Goal: Transaction & Acquisition: Purchase product/service

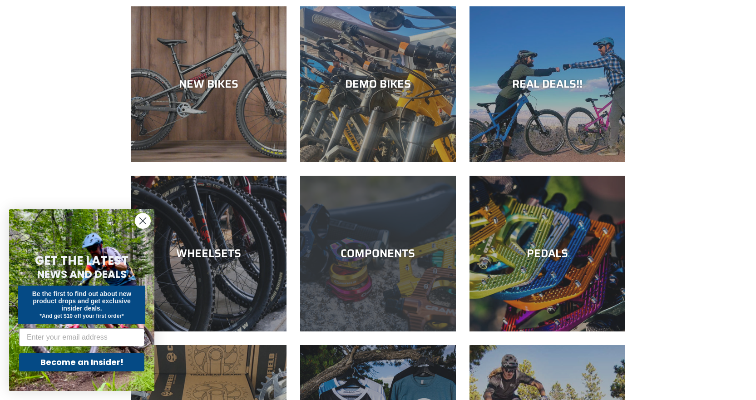
scroll to position [91, 0]
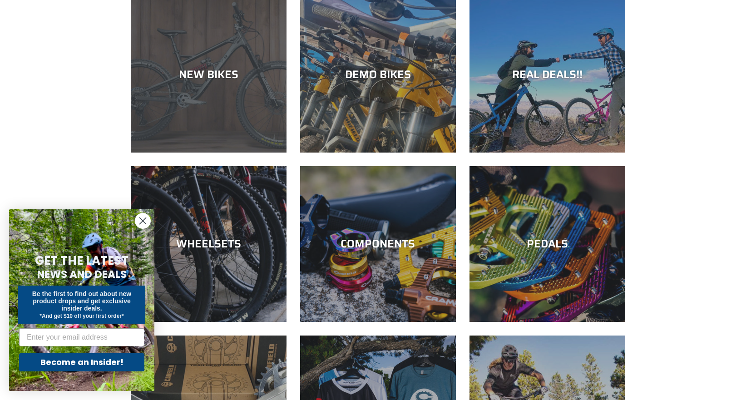
click at [225, 153] on div "NEW BIKES" at bounding box center [209, 153] width 156 height 0
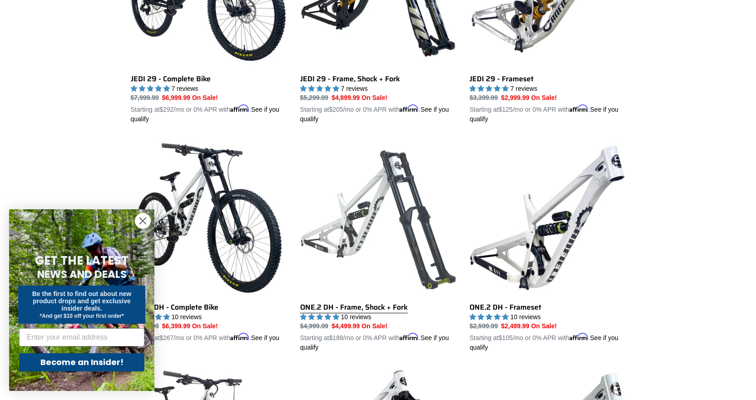
scroll to position [409, 0]
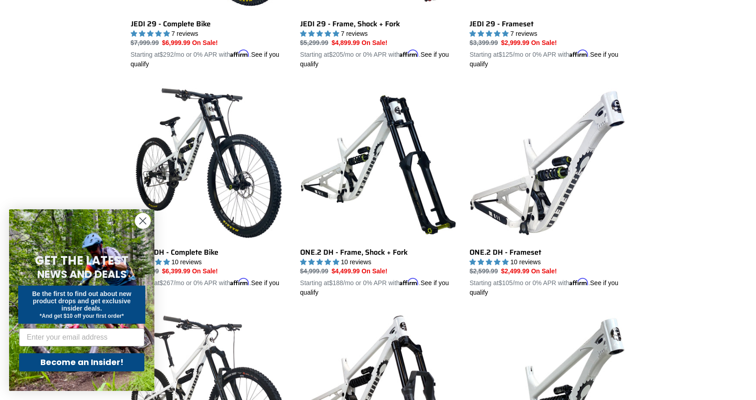
click at [146, 221] on circle "Close dialog" at bounding box center [142, 220] width 15 height 15
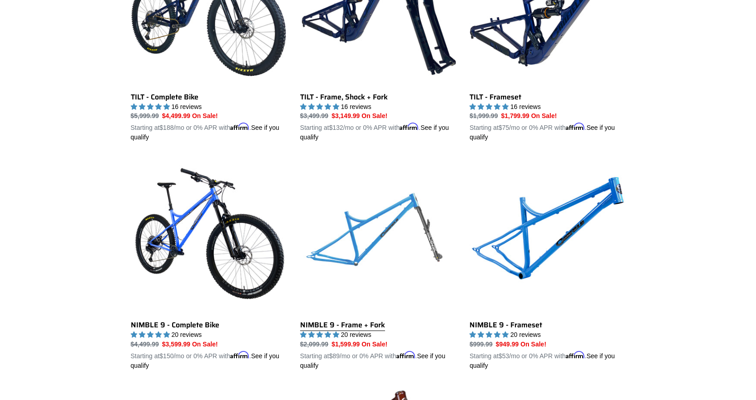
scroll to position [1271, 0]
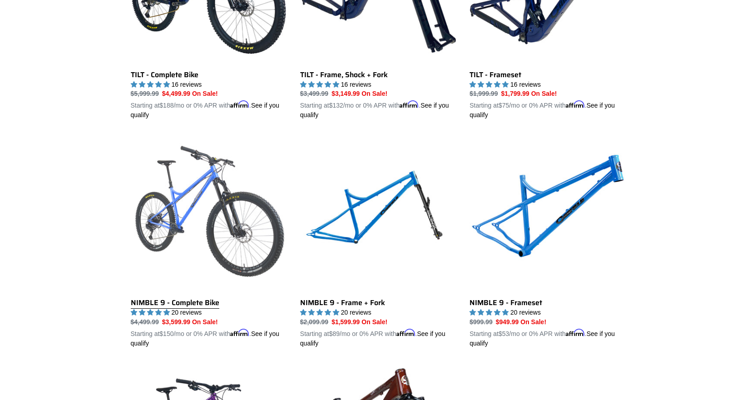
click at [223, 212] on link "NIMBLE 9 - Complete Bike" at bounding box center [209, 242] width 156 height 212
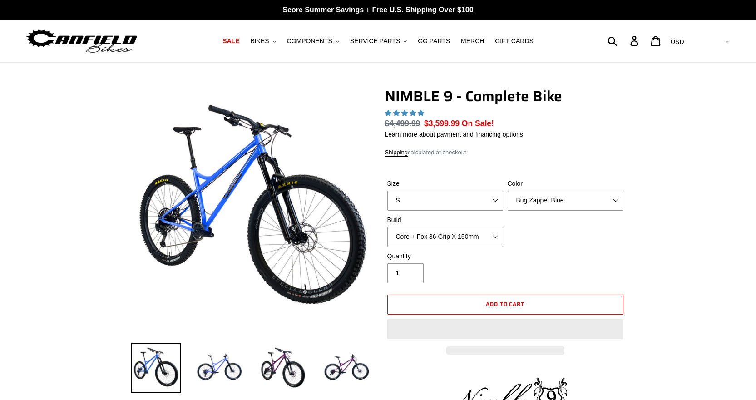
select select "highest-rating"
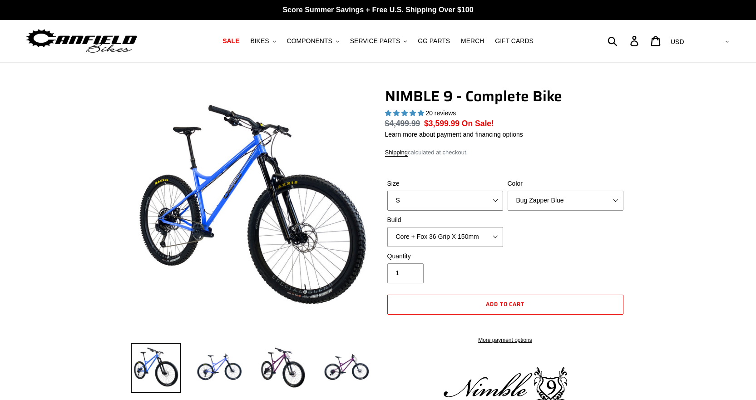
drag, startPoint x: 461, startPoint y: 190, endPoint x: 459, endPoint y: 197, distance: 7.4
click at [461, 191] on select "S M L XL" at bounding box center [445, 201] width 116 height 20
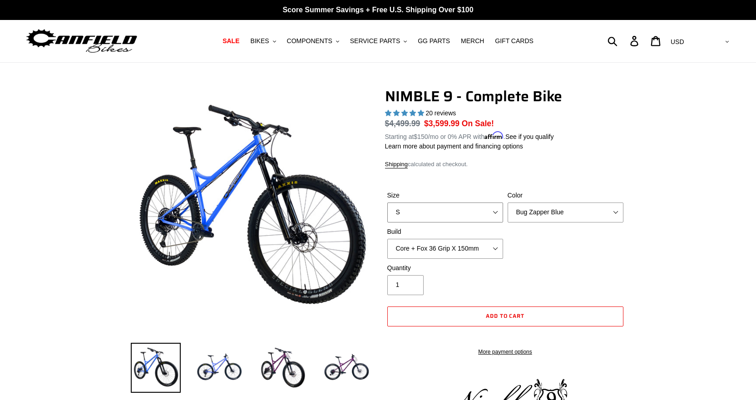
select select "M"
click at [387, 203] on select "S M L XL" at bounding box center [445, 213] width 116 height 20
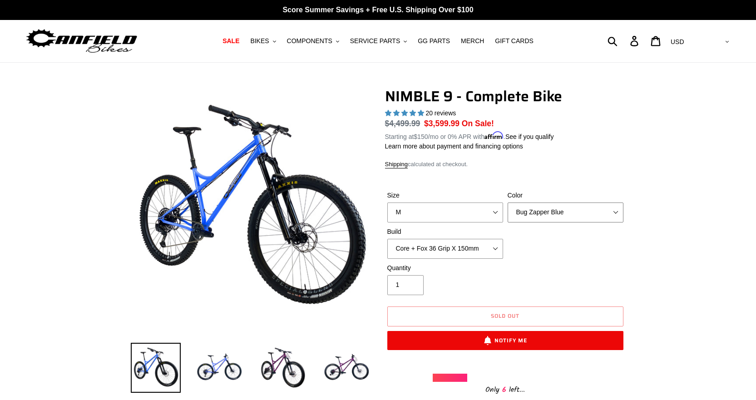
click at [563, 208] on select "Bug Zapper Blue Purple Haze - Sold Out Galaxy Black" at bounding box center [566, 213] width 116 height 20
select select "Purple Haze - Sold Out"
click at [508, 203] on select "Bug Zapper Blue Purple Haze - Sold Out Galaxy Black" at bounding box center [566, 213] width 116 height 20
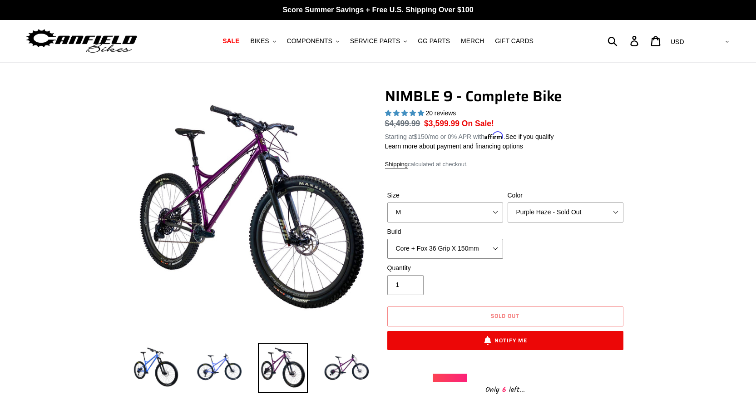
click at [474, 247] on select "Core + Fox 36 Grip X 150mm Pro + Fox 36 Grip X 150mm Core + RockShox Lyrik Ulti…" at bounding box center [445, 249] width 116 height 20
select select "Core + RockShox Lyrik Ultimate 150mm"
click at [387, 239] on select "Core + Fox 36 Grip X 150mm Pro + Fox 36 Grip X 150mm Core + RockShox Lyrik Ulti…" at bounding box center [445, 249] width 116 height 20
click at [490, 244] on select "Core + Fox 36 Grip X 150mm Pro + Fox 36 Grip X 150mm Core + RockShox Lyrik Ulti…" at bounding box center [445, 249] width 116 height 20
click at [553, 252] on div "Size S M L XL Color Bug Zapper Blue Purple Haze - Sold Out Galaxy Black Build C…" at bounding box center [505, 227] width 241 height 73
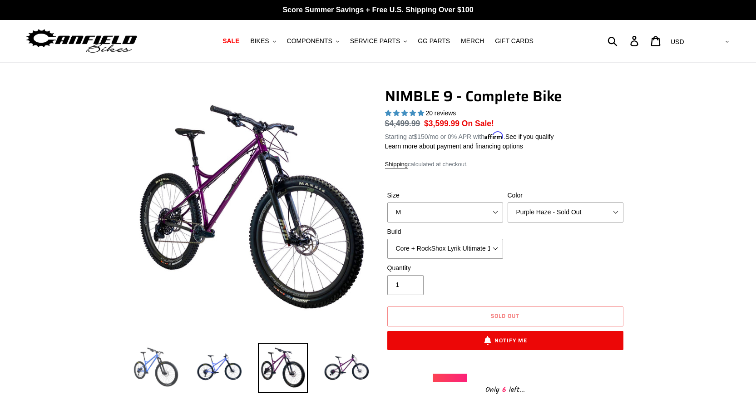
click at [170, 369] on img at bounding box center [156, 368] width 50 height 50
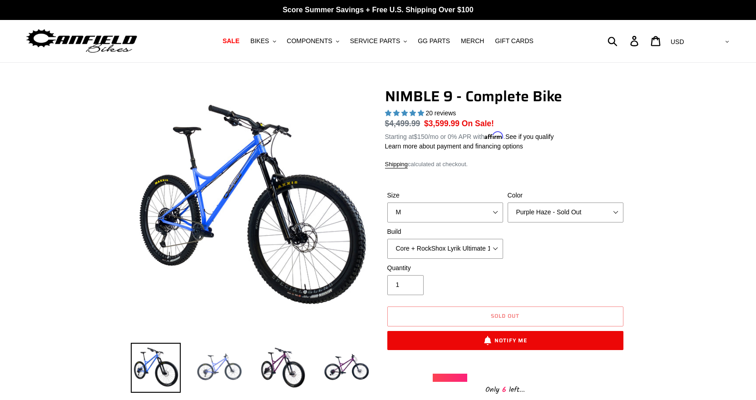
click at [216, 378] on img at bounding box center [219, 368] width 50 height 50
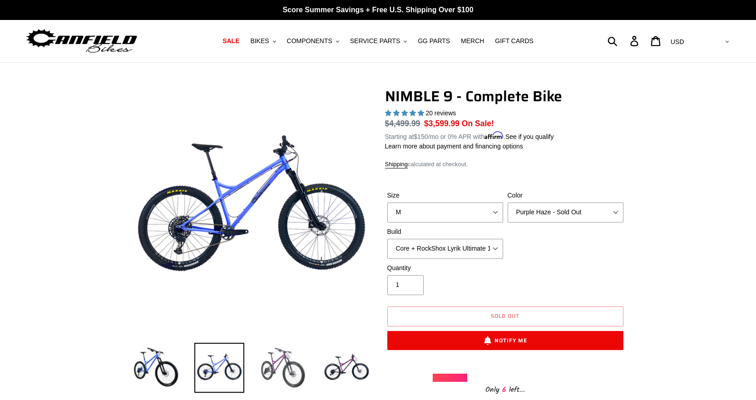
click at [284, 374] on img at bounding box center [283, 368] width 50 height 50
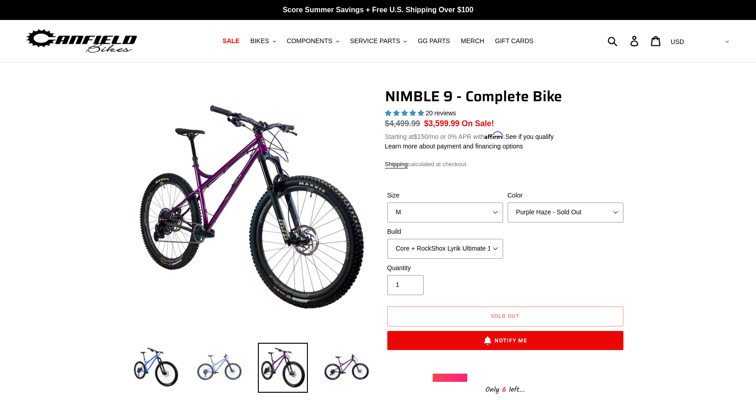
click at [226, 370] on img at bounding box center [219, 368] width 50 height 50
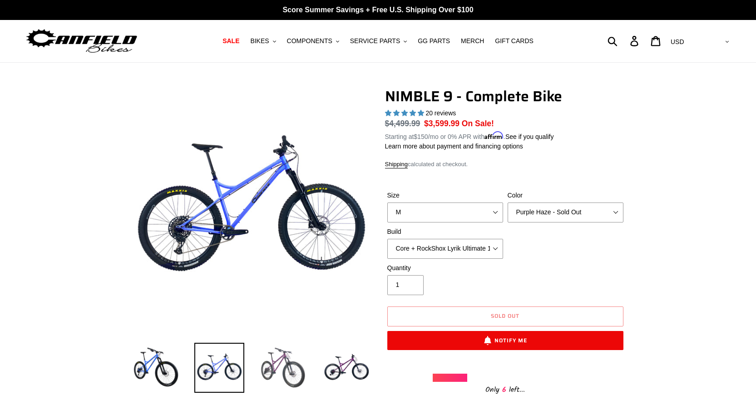
click at [263, 369] on img at bounding box center [283, 368] width 50 height 50
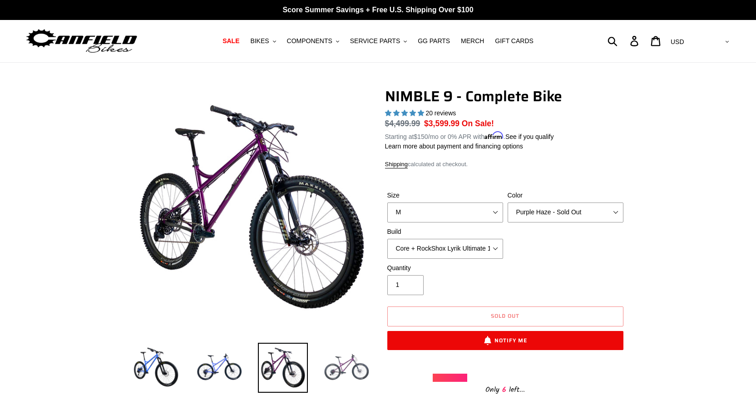
click at [362, 363] on img at bounding box center [346, 368] width 50 height 50
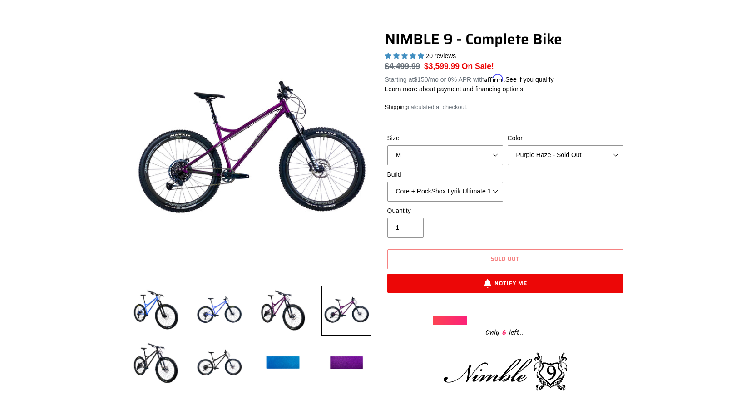
scroll to position [91, 0]
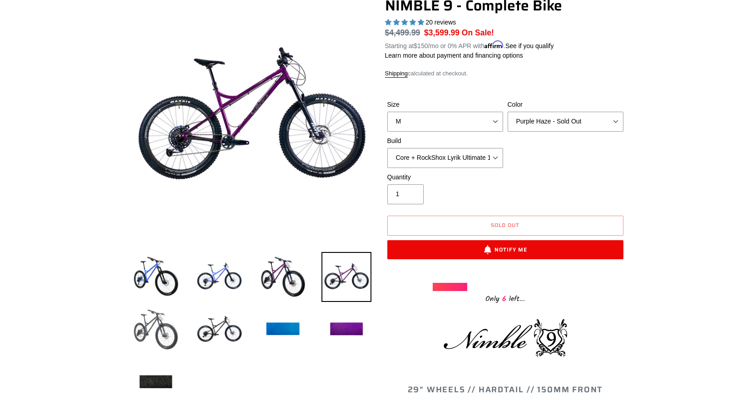
click at [144, 316] on img at bounding box center [156, 330] width 50 height 50
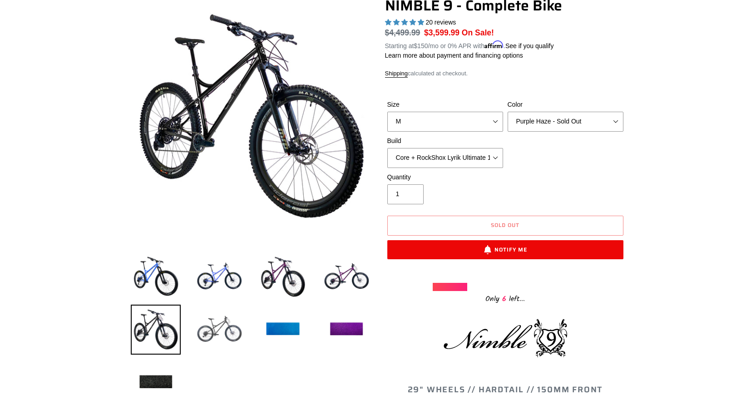
click at [234, 319] on img at bounding box center [219, 330] width 50 height 50
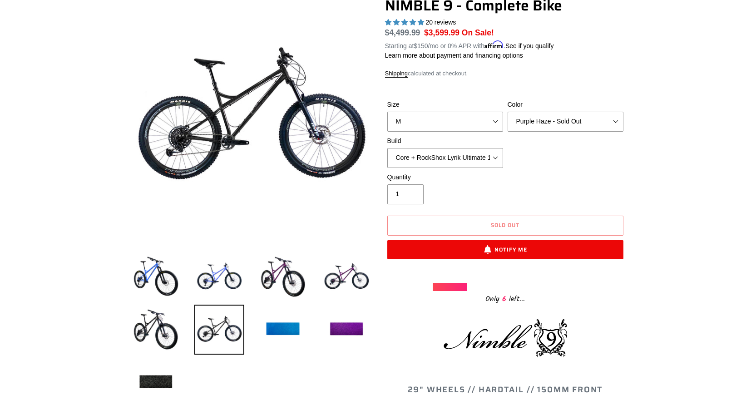
drag, startPoint x: 472, startPoint y: 294, endPoint x: 530, endPoint y: 291, distance: 58.2
click at [530, 291] on div "Only 6 left..." at bounding box center [505, 298] width 145 height 14
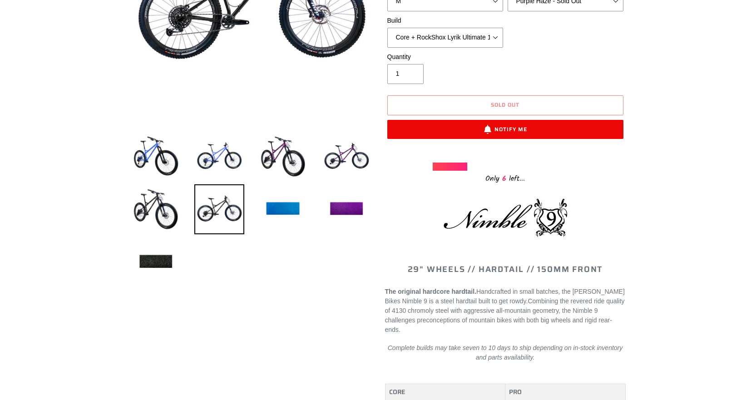
scroll to position [227, 0]
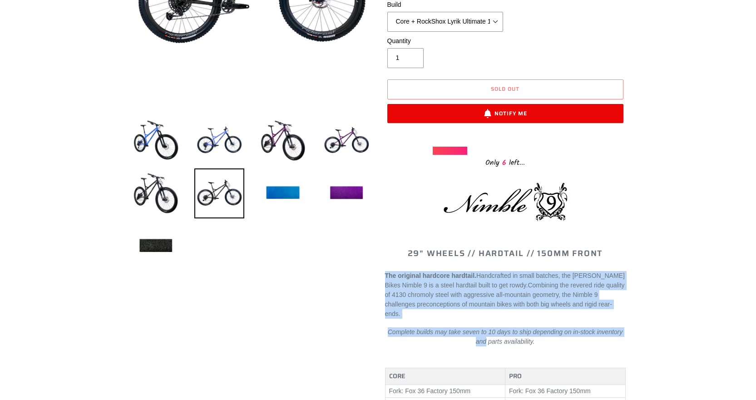
drag, startPoint x: 378, startPoint y: 275, endPoint x: 648, endPoint y: 315, distance: 273.0
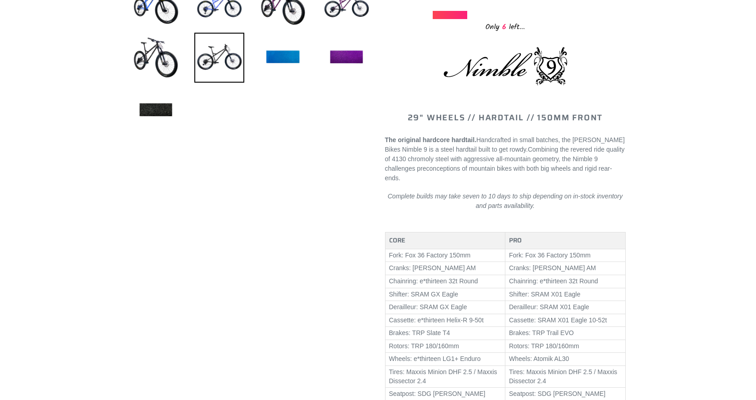
scroll to position [363, 0]
drag, startPoint x: 390, startPoint y: 246, endPoint x: 672, endPoint y: 339, distance: 296.8
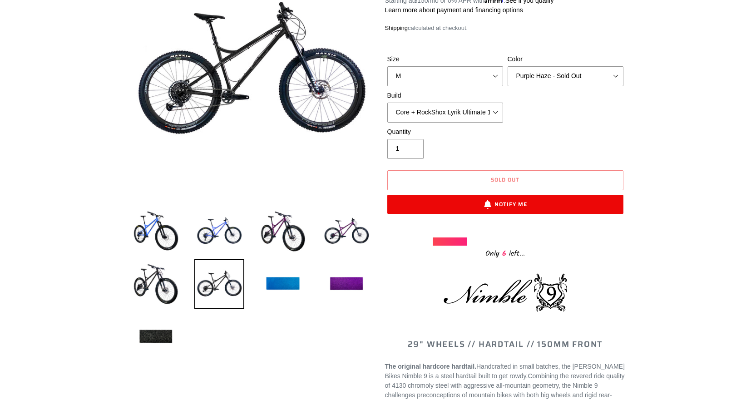
scroll to position [0, 0]
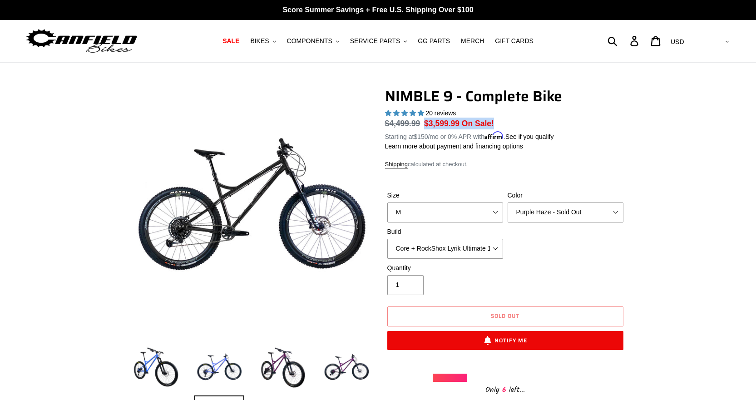
drag, startPoint x: 494, startPoint y: 119, endPoint x: 424, endPoint y: 125, distance: 70.6
click at [424, 125] on dl "Regular price $4,499.99 Sale price $3,599.99 On Sale! Unit price / per Starting…" at bounding box center [505, 130] width 241 height 24
